Goal: Check status: Check status

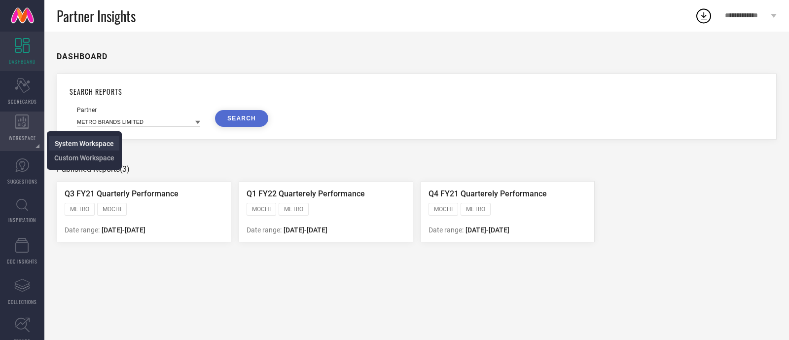
click at [58, 140] on span "System Workspace" at bounding box center [84, 144] width 59 height 8
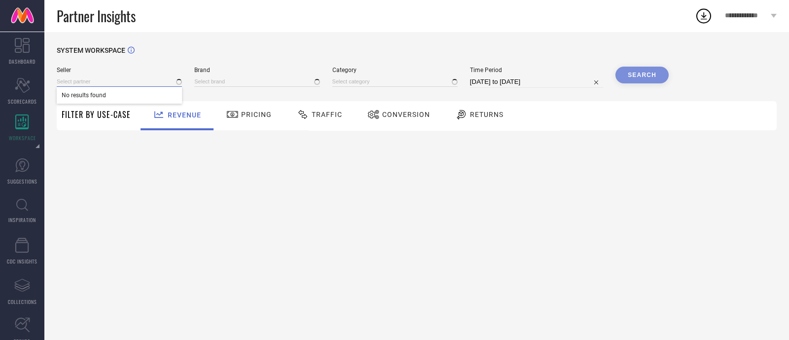
type input "1 STOP FASHION"
type input "All"
click at [97, 82] on input at bounding box center [119, 81] width 125 height 10
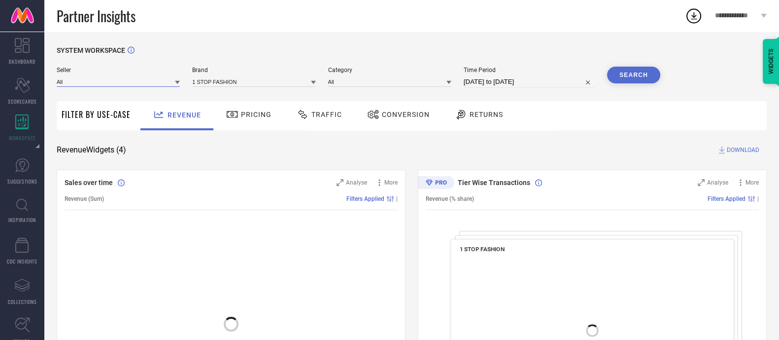
click at [91, 87] on input at bounding box center [118, 81] width 123 height 10
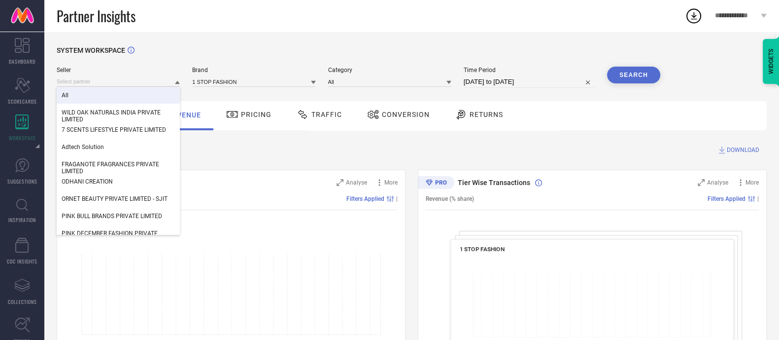
click at [98, 95] on div "All" at bounding box center [118, 95] width 123 height 17
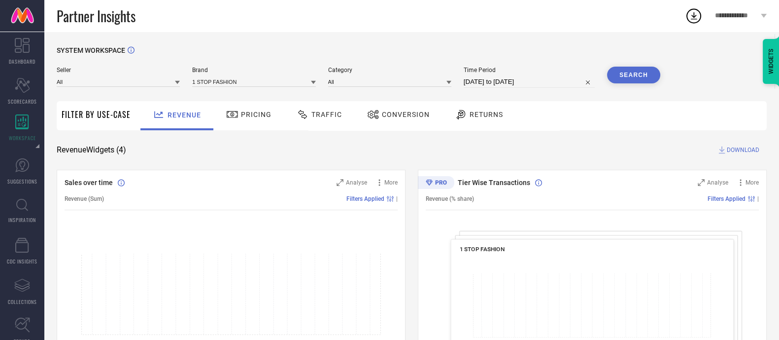
click at [215, 88] on div "Seller All Brand 1 STOP FASHION Category All Time Period [DATE] to [DATE] Search" at bounding box center [359, 82] width 604 height 30
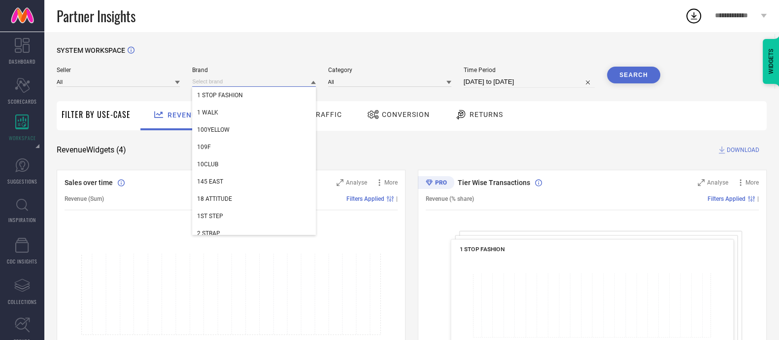
click at [215, 83] on input at bounding box center [253, 81] width 123 height 10
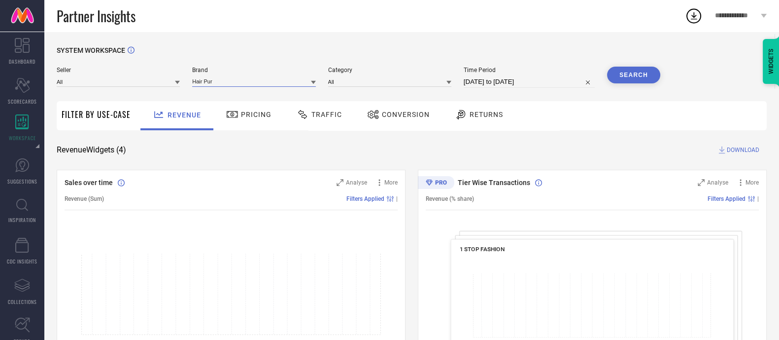
type input "Hair Pure"
select select "6"
select select "2025"
select select "7"
select select "2025"
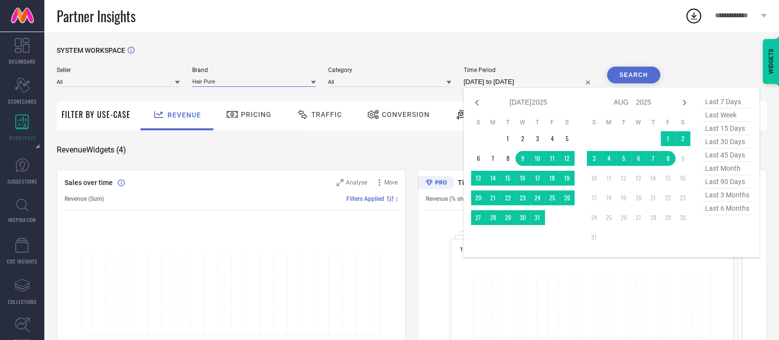
click at [524, 82] on input "[DATE] to [DATE]" at bounding box center [529, 82] width 131 height 12
type input "Hair Pure"
click at [712, 194] on span "last 3 months" at bounding box center [727, 194] width 49 height 13
type input "[DATE] to [DATE]"
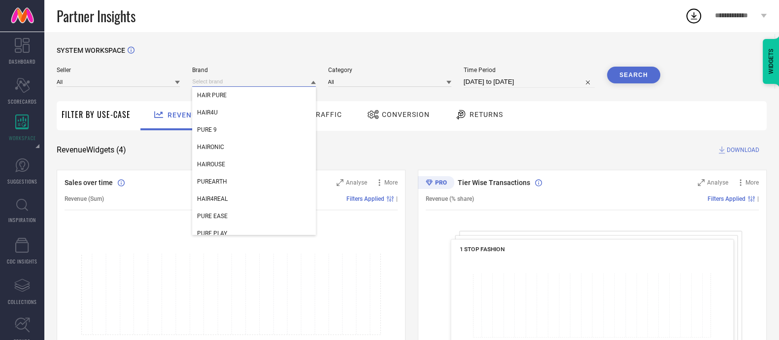
click at [268, 83] on input at bounding box center [253, 81] width 123 height 10
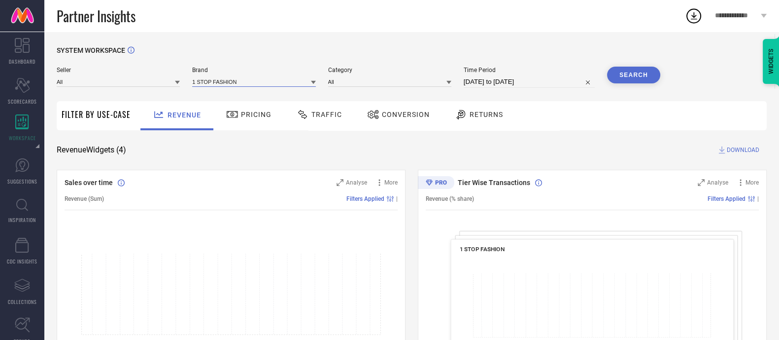
click at [268, 83] on input at bounding box center [253, 81] width 123 height 10
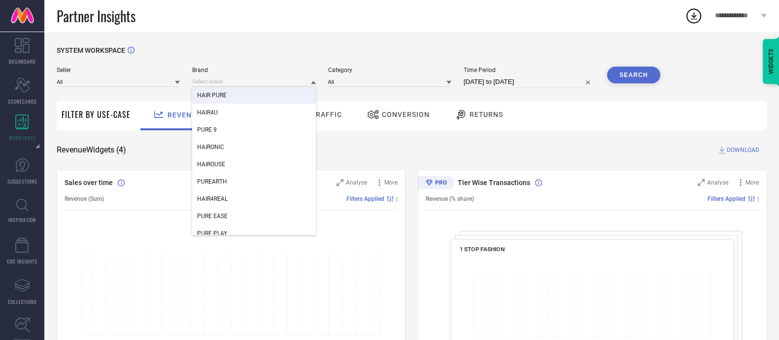
click at [256, 98] on div "HAIR PURE" at bounding box center [253, 95] width 123 height 17
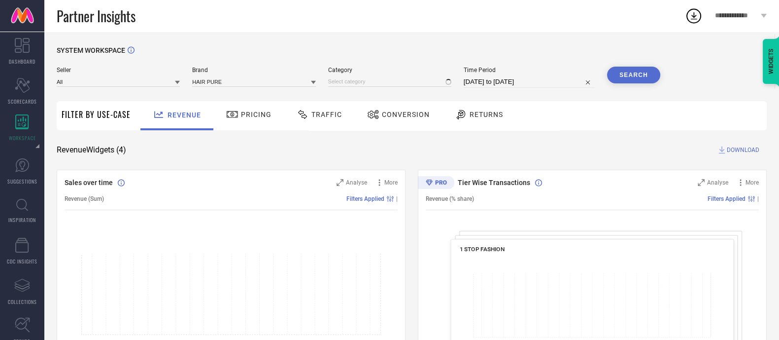
click at [627, 73] on button "Search" at bounding box center [633, 75] width 53 height 17
click at [364, 79] on input at bounding box center [389, 81] width 123 height 10
click at [359, 82] on input at bounding box center [389, 81] width 123 height 10
